Goal: Information Seeking & Learning: Learn about a topic

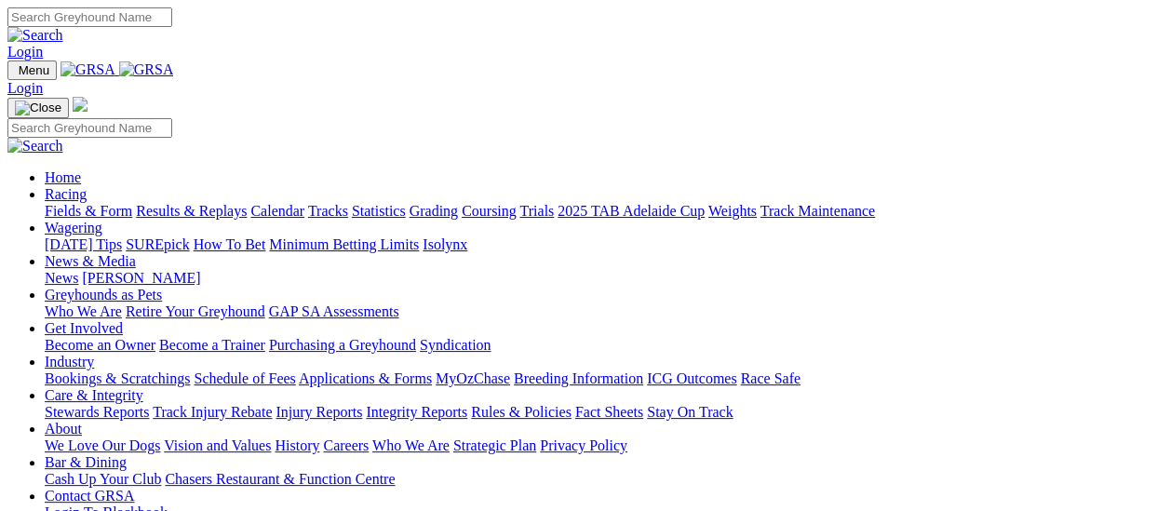
click at [207, 203] on link "Results & Replays" at bounding box center [191, 211] width 111 height 16
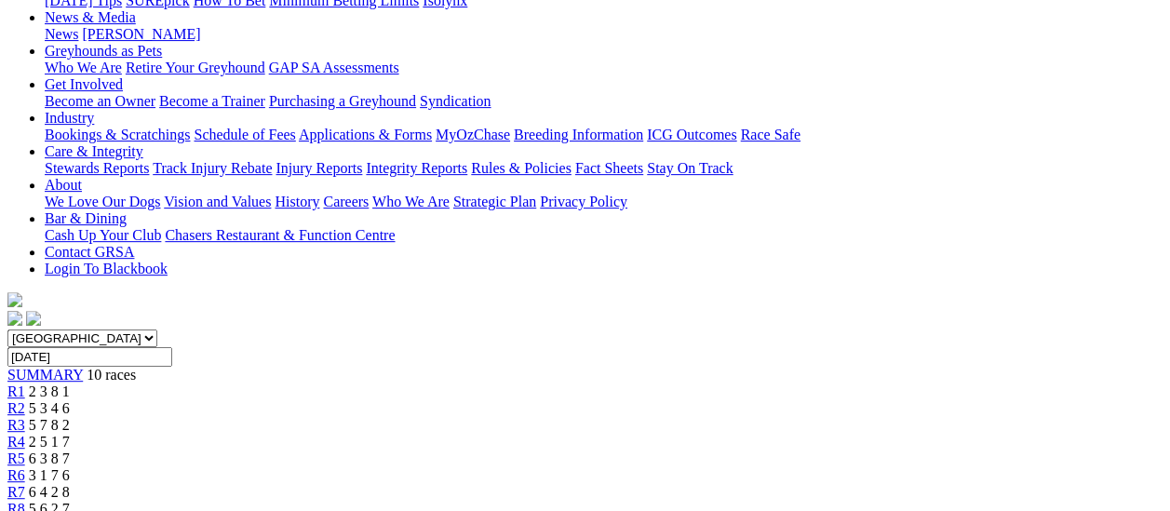
scroll to position [279, 0]
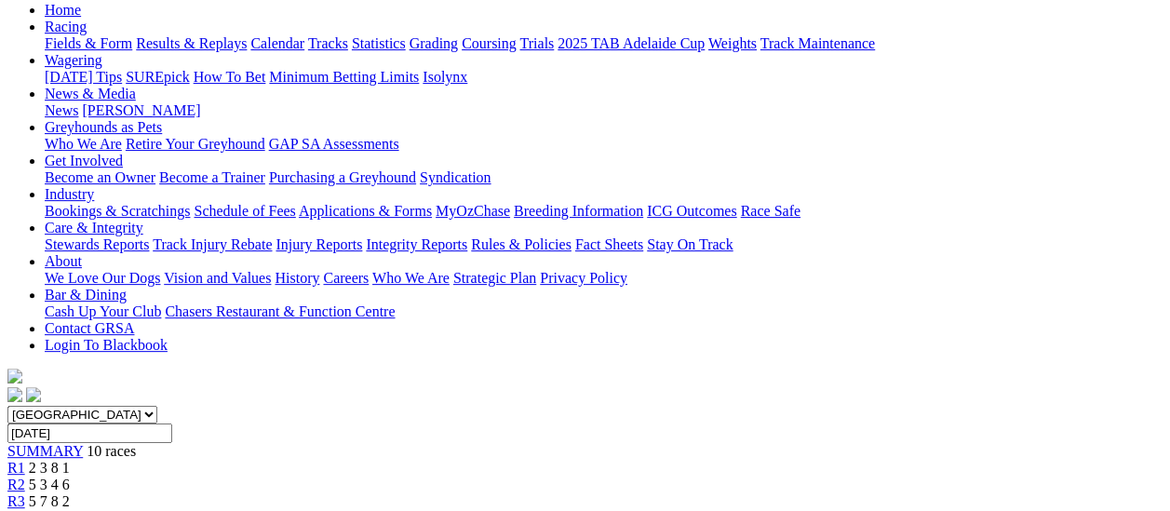
scroll to position [93, 0]
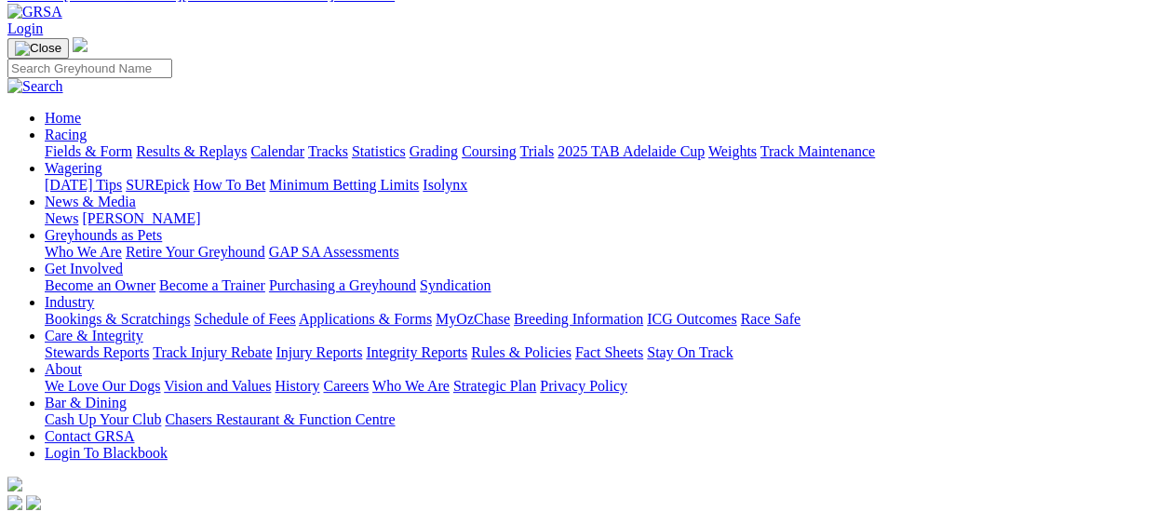
click at [66, 143] on link "Fields & Form" at bounding box center [89, 151] width 88 height 16
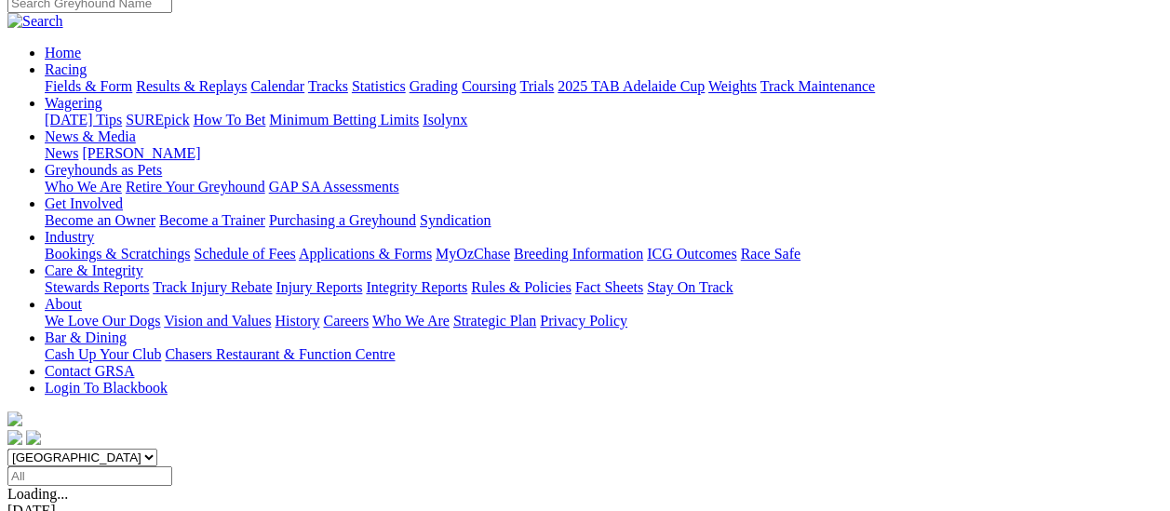
scroll to position [186, 0]
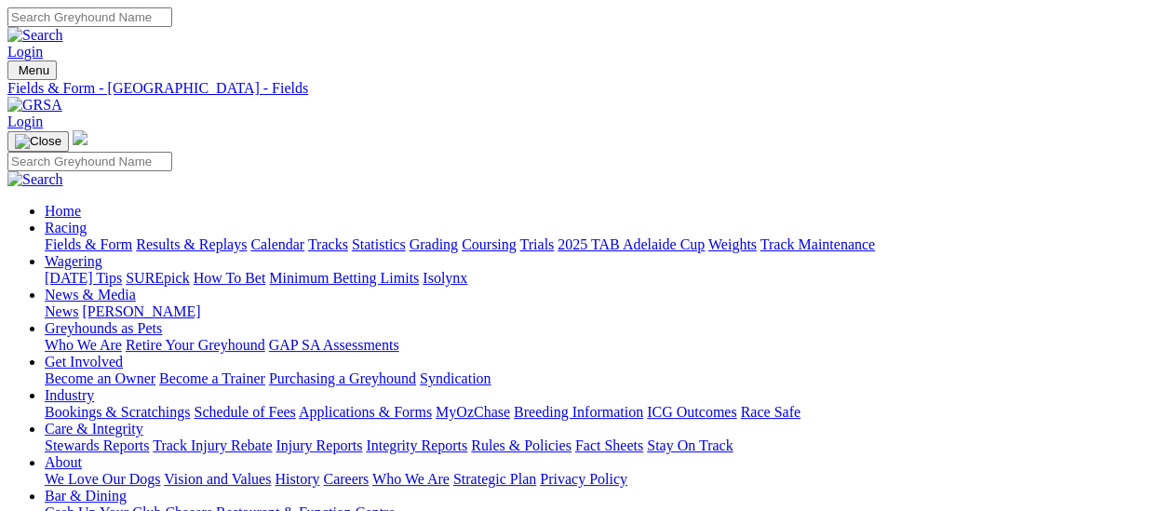
click at [47, 236] on link "Fields & Form" at bounding box center [89, 244] width 88 height 16
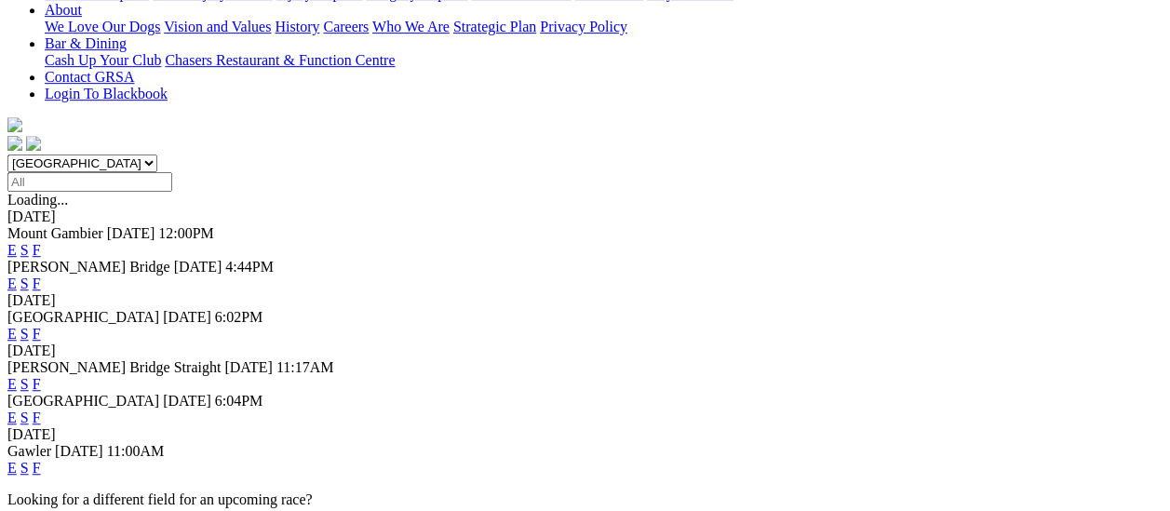
scroll to position [465, 0]
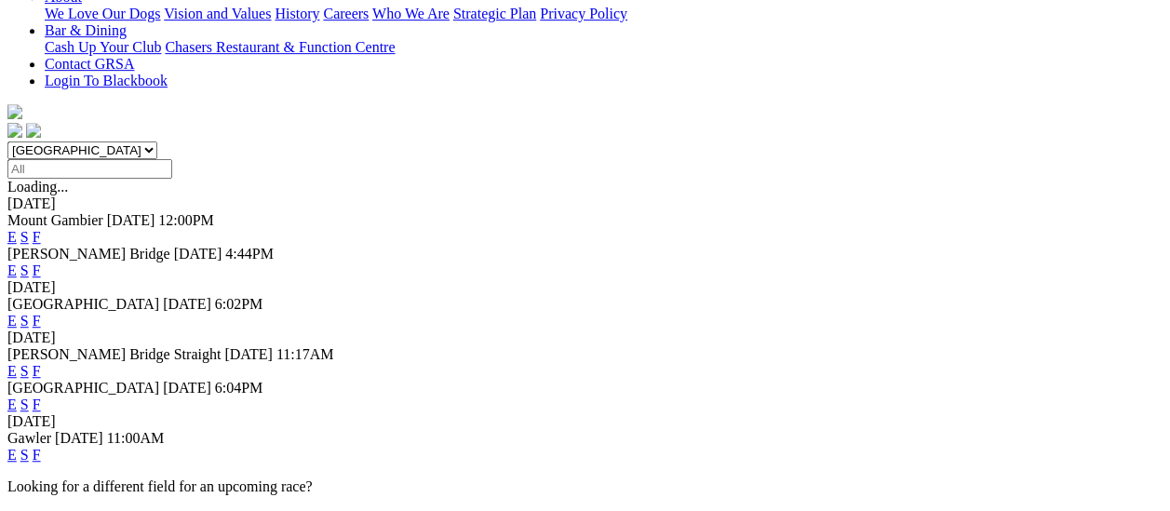
click at [41, 363] on link "F" at bounding box center [37, 371] width 8 height 16
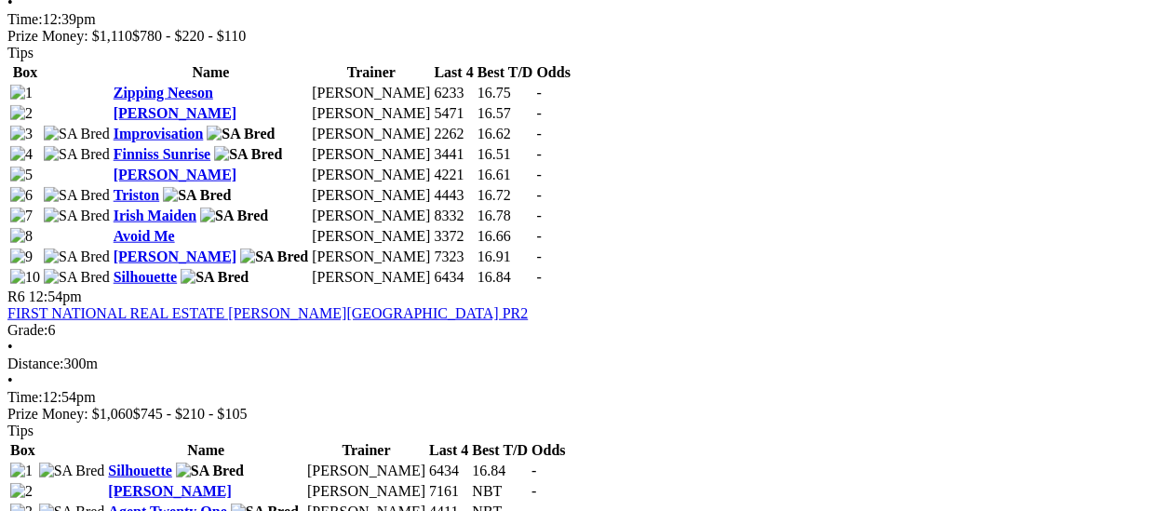
scroll to position [1955, 0]
